Goal: Understand process/instructions: Learn how to perform a task or action

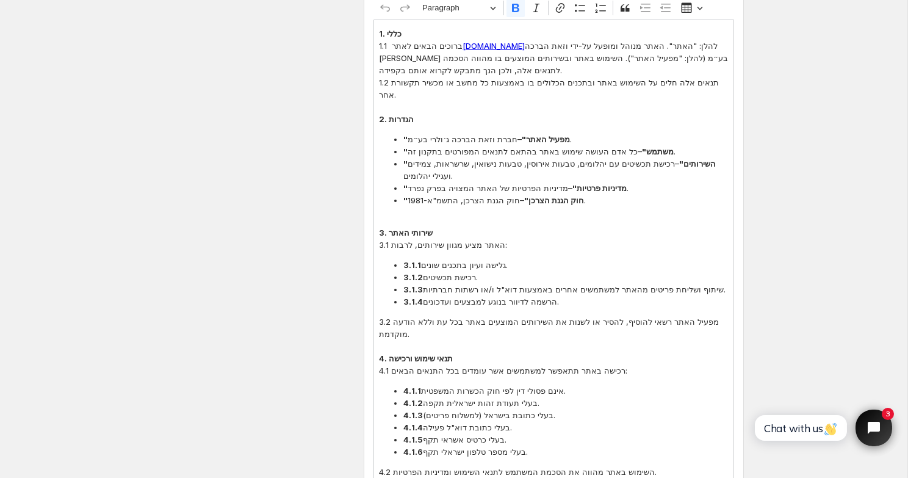
scroll to position [325, 0]
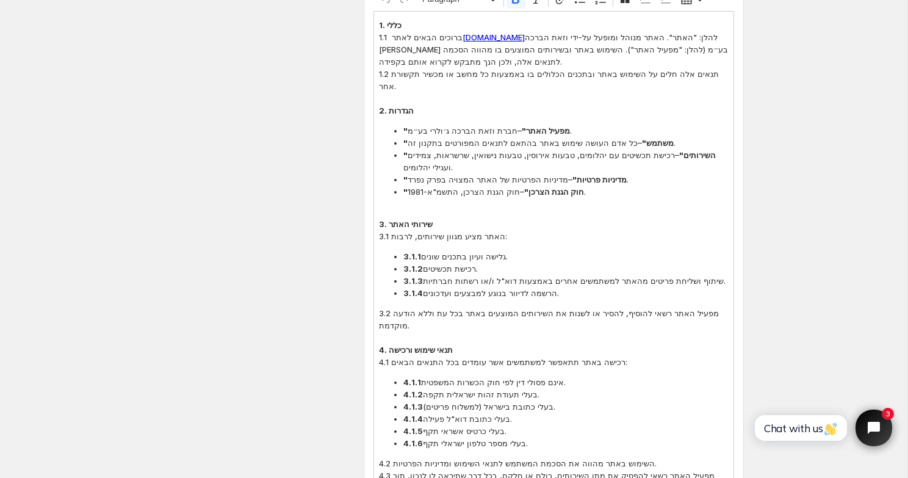
click at [481, 206] on p "Editor editing area: main. Press ⌥0 for help." at bounding box center [554, 212] width 350 height 12
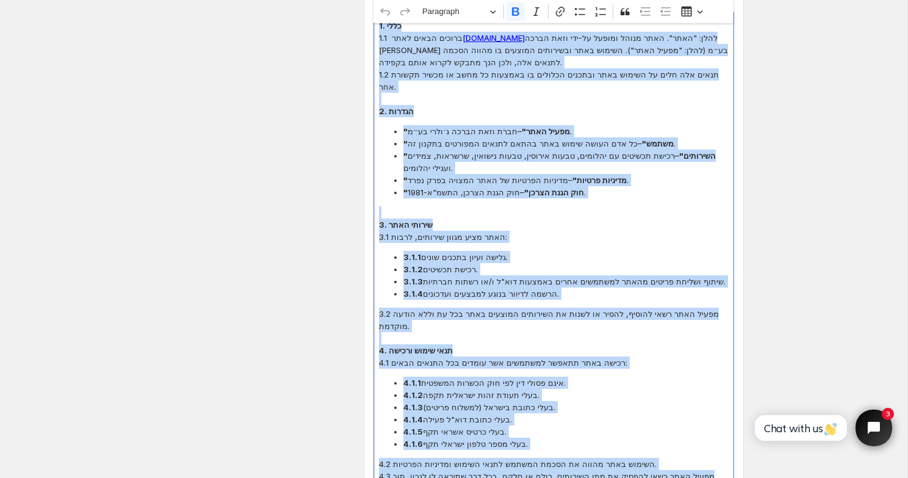
copy div "0. lore 5.1 ipsumd sitam cons adip-elitsedd.eiu temp: "inci". utla etdol magnaa…"
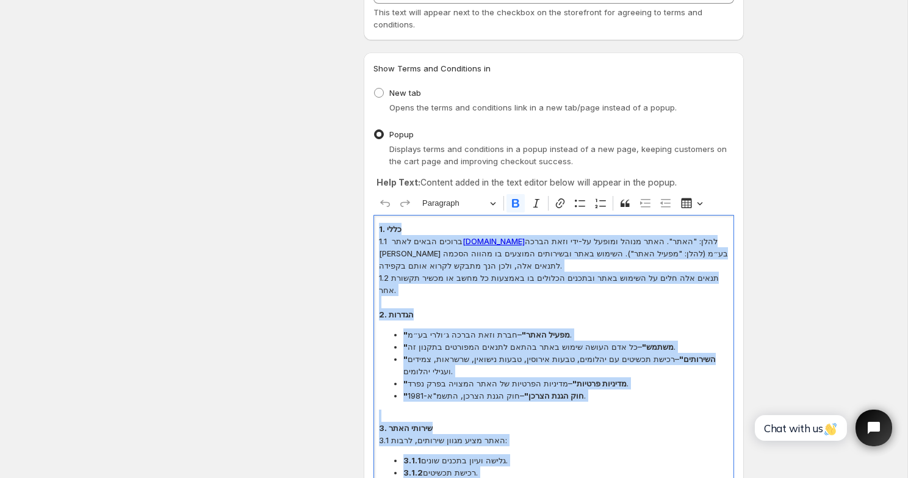
scroll to position [0, 0]
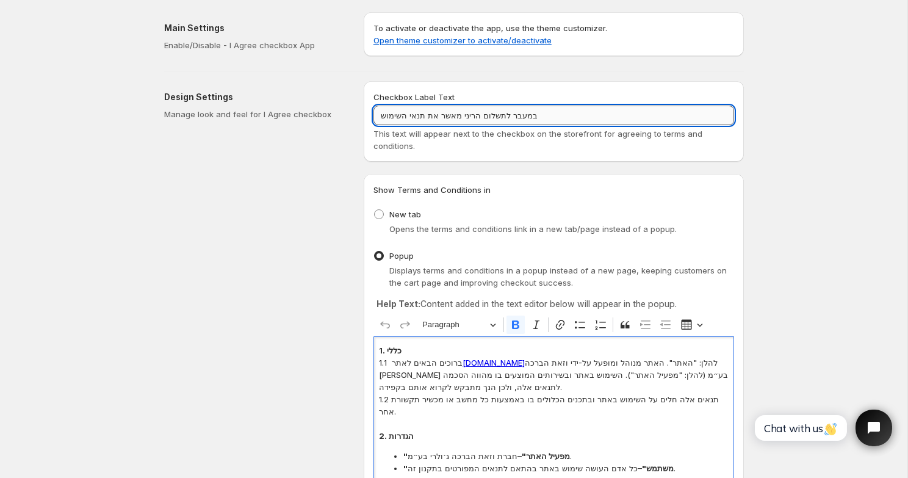
click at [501, 108] on input "במעבר לתשלום הריני מאשר את תנאי השימוש" at bounding box center [553, 116] width 361 height 20
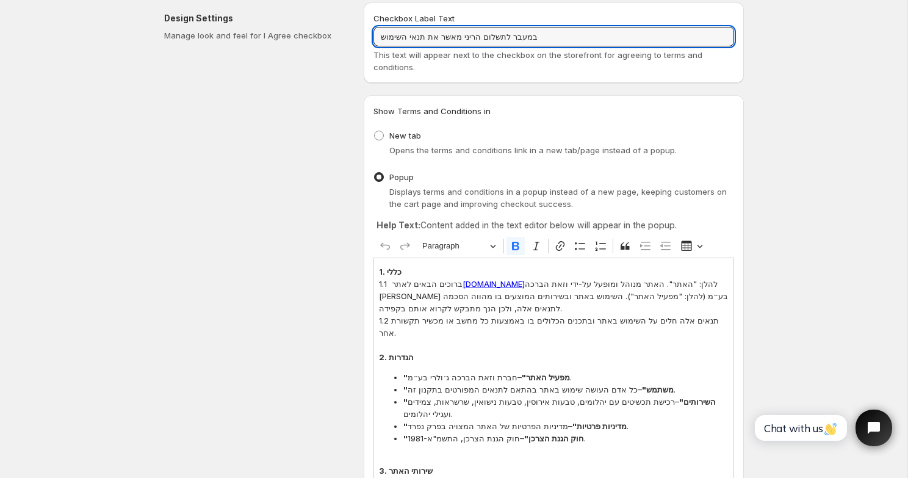
scroll to position [79, 0]
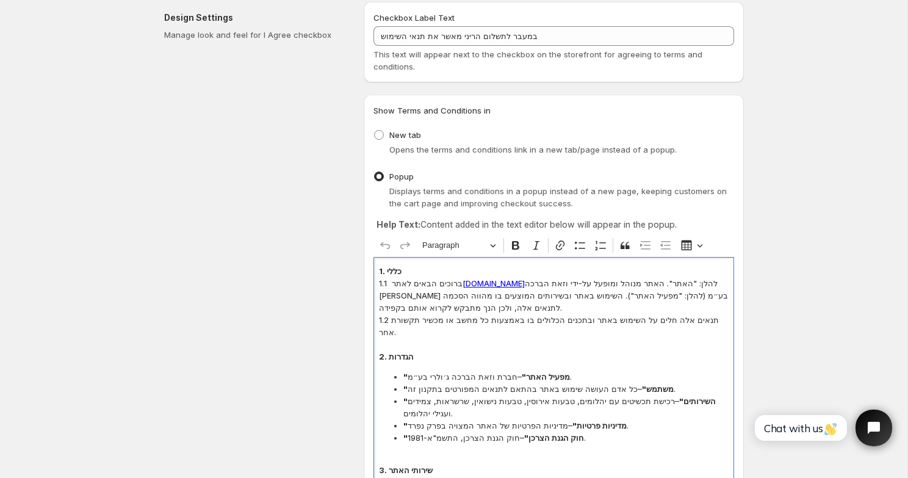
click at [438, 338] on p "Editor editing area: main. Press ⌥0 for help." at bounding box center [554, 344] width 350 height 12
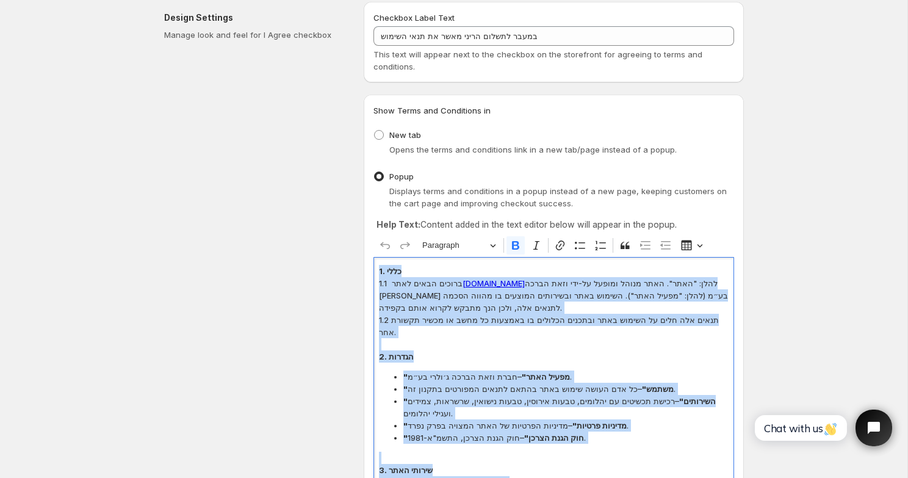
copy div "0. lore 5.1 ipsumd sitam cons adip-elitsedd.eiu temp: "inci". utla etdol magnaa…"
